Goal: Information Seeking & Learning: Understand process/instructions

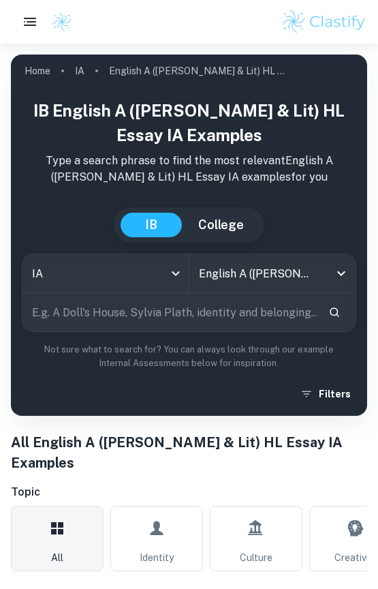
scroll to position [194, 0]
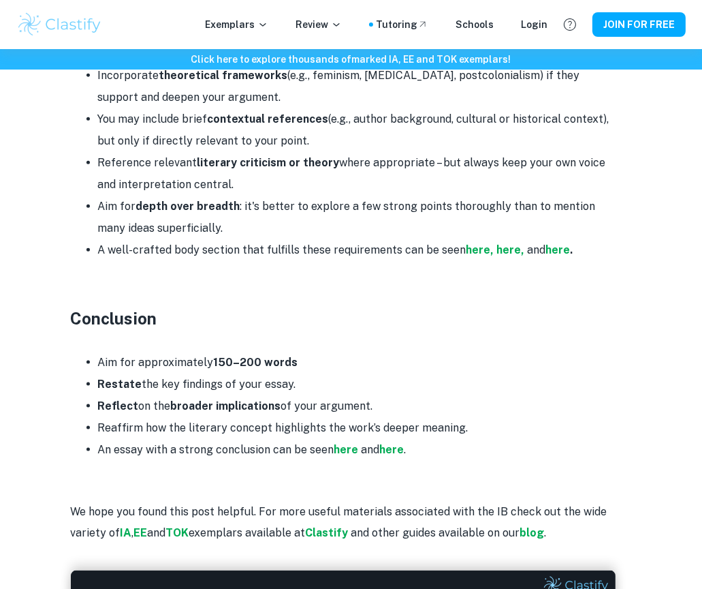
scroll to position [1992, 0]
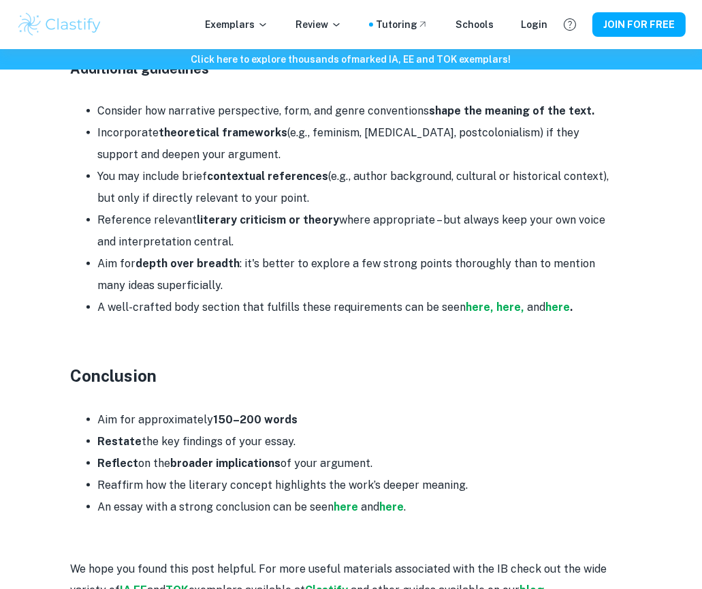
drag, startPoint x: 438, startPoint y: 473, endPoint x: 338, endPoint y: 410, distance: 118.2
click at [338, 410] on ul "Aim for approximately 150–200 words Restate the key findings of your essay. Ref…" at bounding box center [343, 463] width 545 height 109
click at [456, 496] on li "An essay with a strong conclusion can be seen here and here ." at bounding box center [357, 507] width 518 height 22
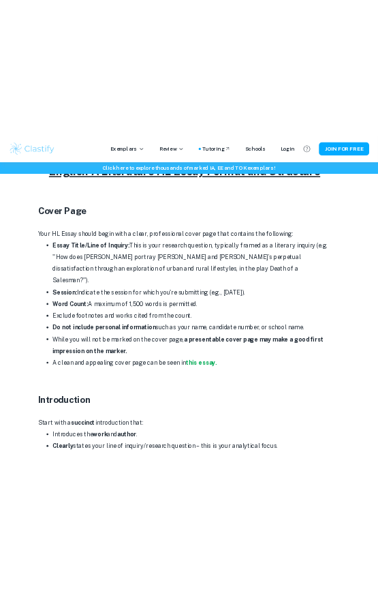
scroll to position [662, 0]
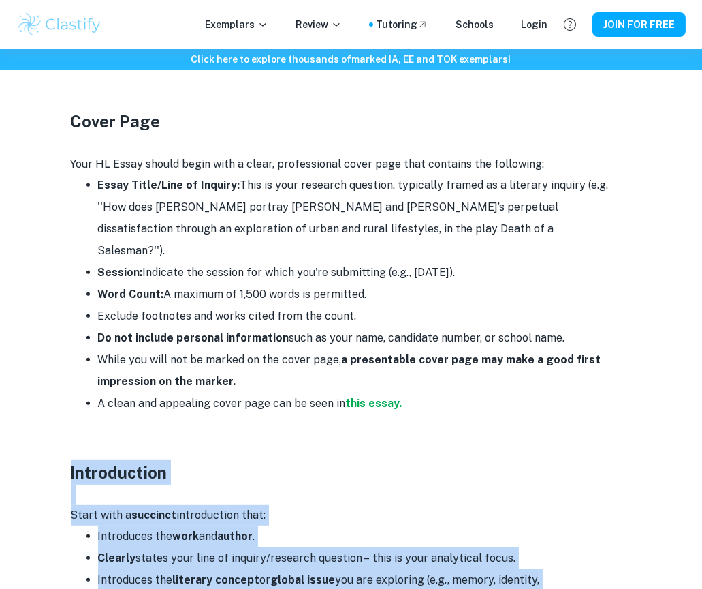
drag, startPoint x: 471, startPoint y: 461, endPoint x: 53, endPoint y: 455, distance: 417.7
copy div "Loremipsumdo Sitam cons a elitsedd eiusmodtempo inci: Utlaboreet dol magn ali e…"
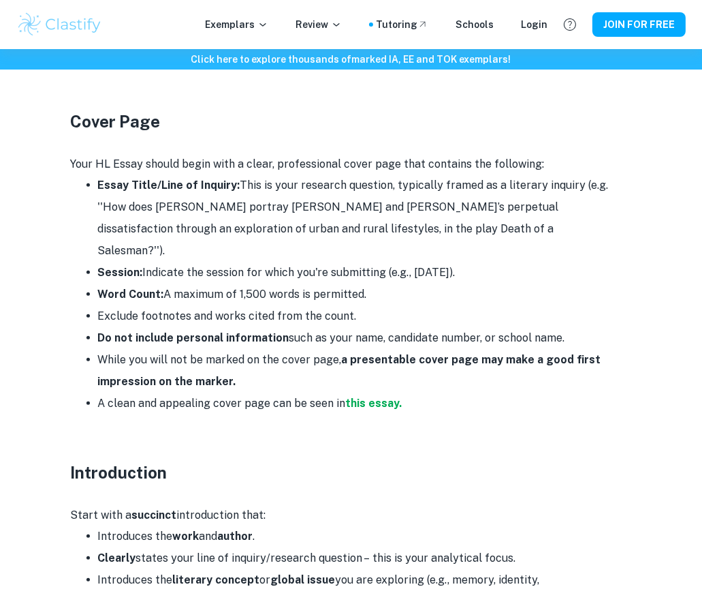
click at [173, 484] on p at bounding box center [343, 494] width 545 height 20
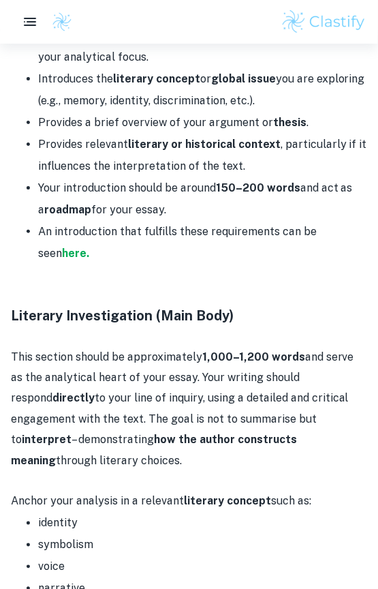
scroll to position [959, 0]
